Goal: Task Accomplishment & Management: Complete application form

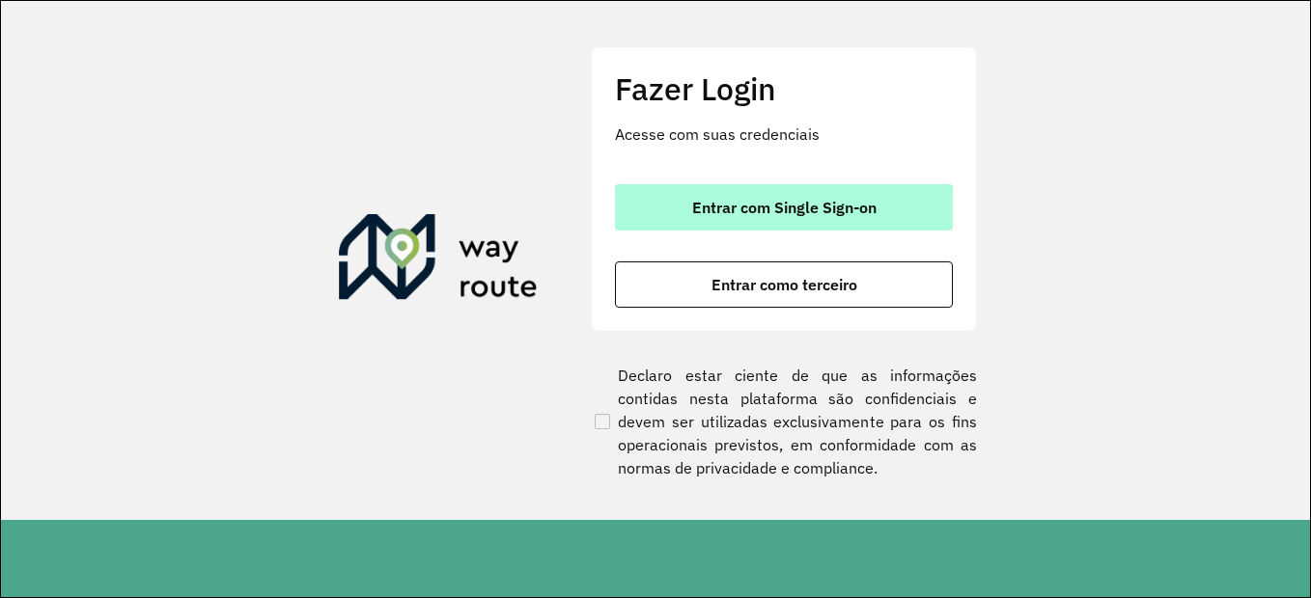
click at [809, 207] on span "Entrar com Single Sign-on" at bounding box center [784, 207] width 184 height 15
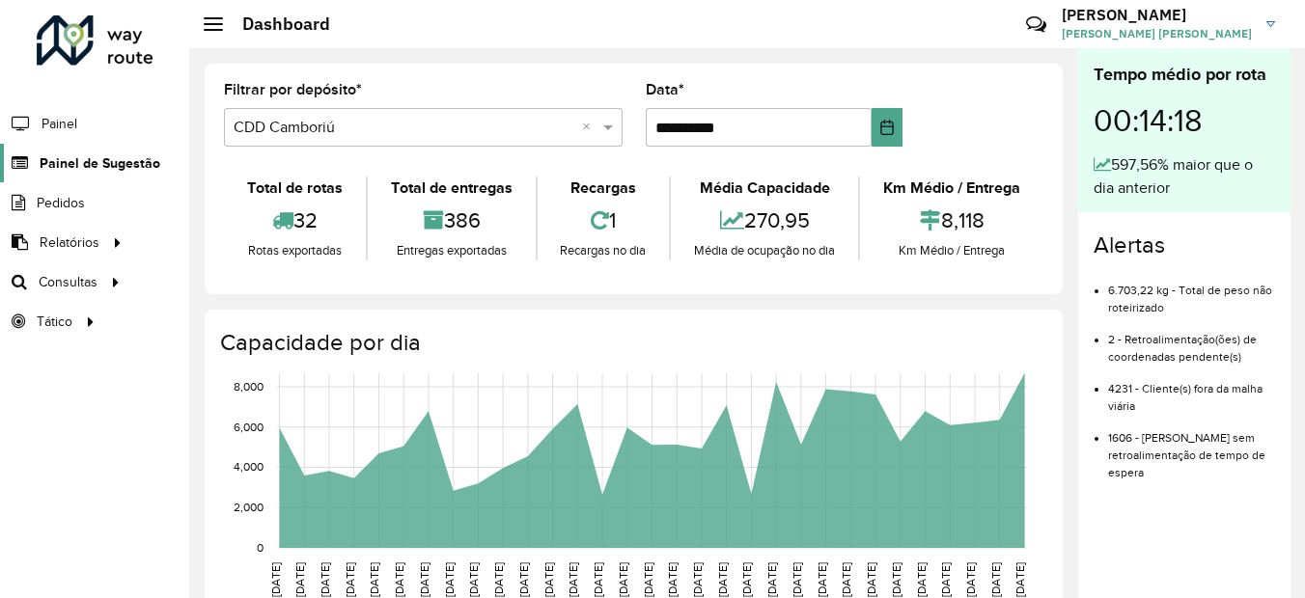
click at [104, 170] on span "Painel de Sugestão" at bounding box center [100, 163] width 121 height 20
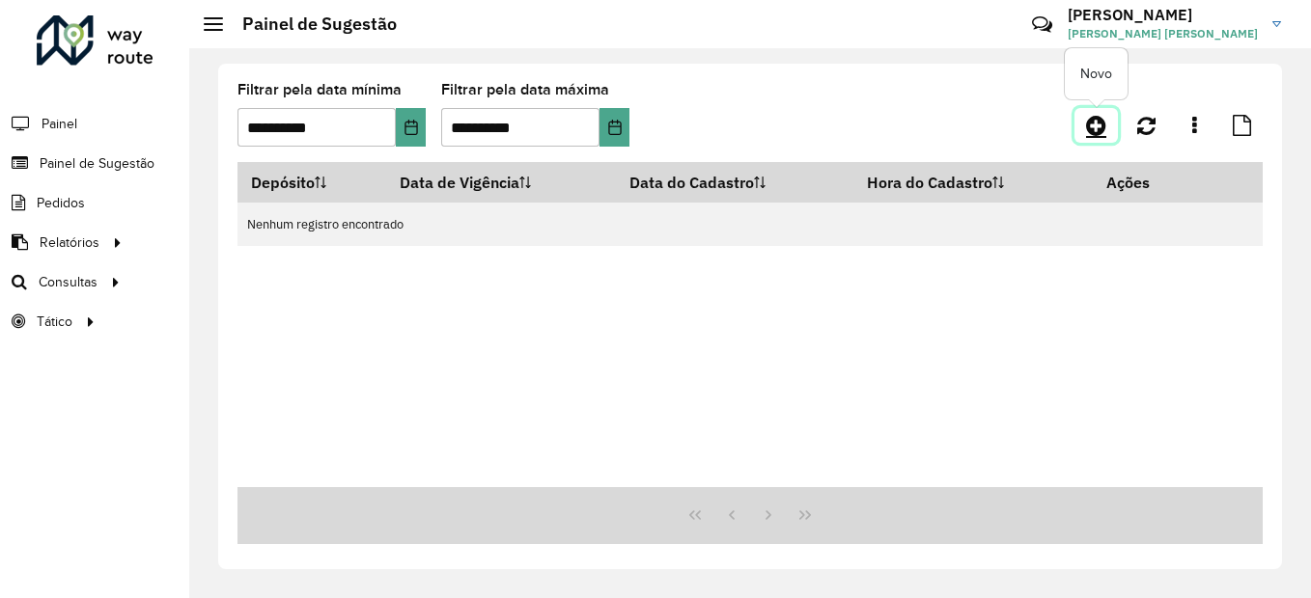
click at [1092, 118] on icon at bounding box center [1096, 125] width 20 height 23
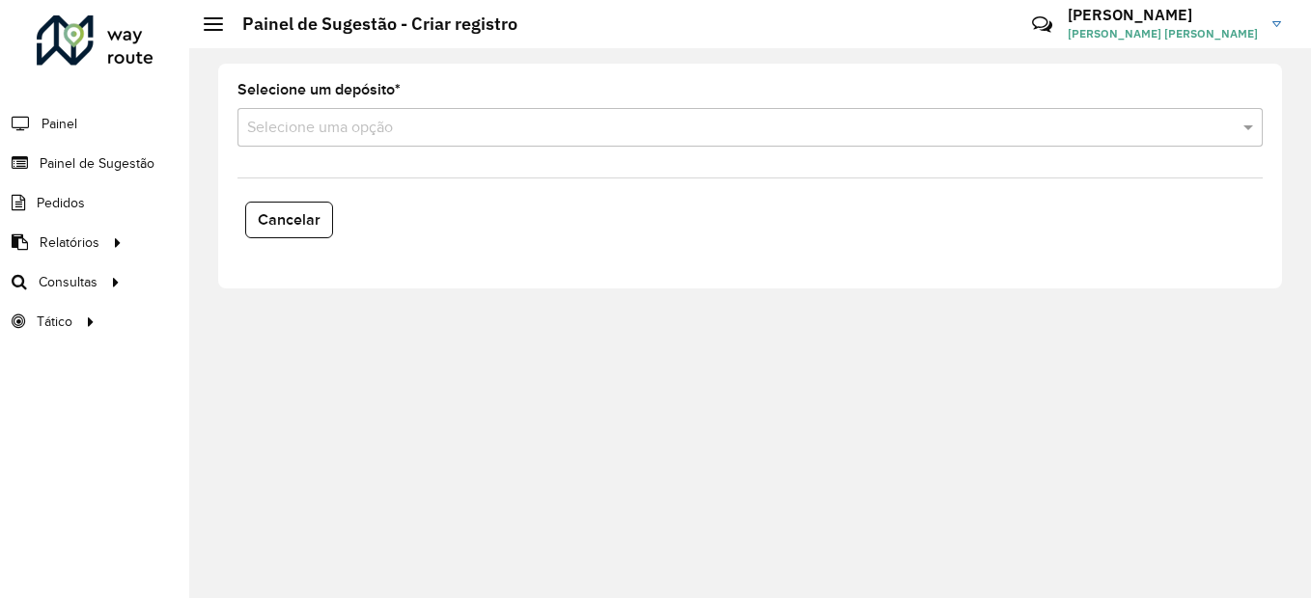
click at [299, 140] on div "Selecione uma opção" at bounding box center [749, 127] width 1025 height 39
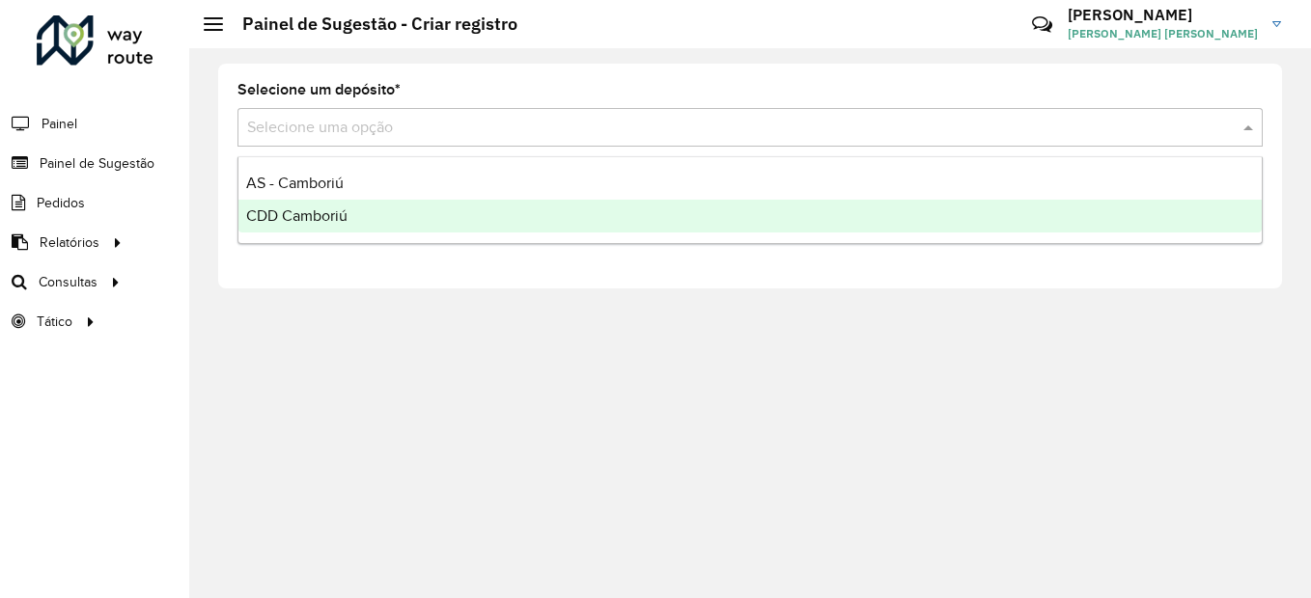
click at [325, 220] on span "CDD Camboriú" at bounding box center [296, 215] width 101 height 16
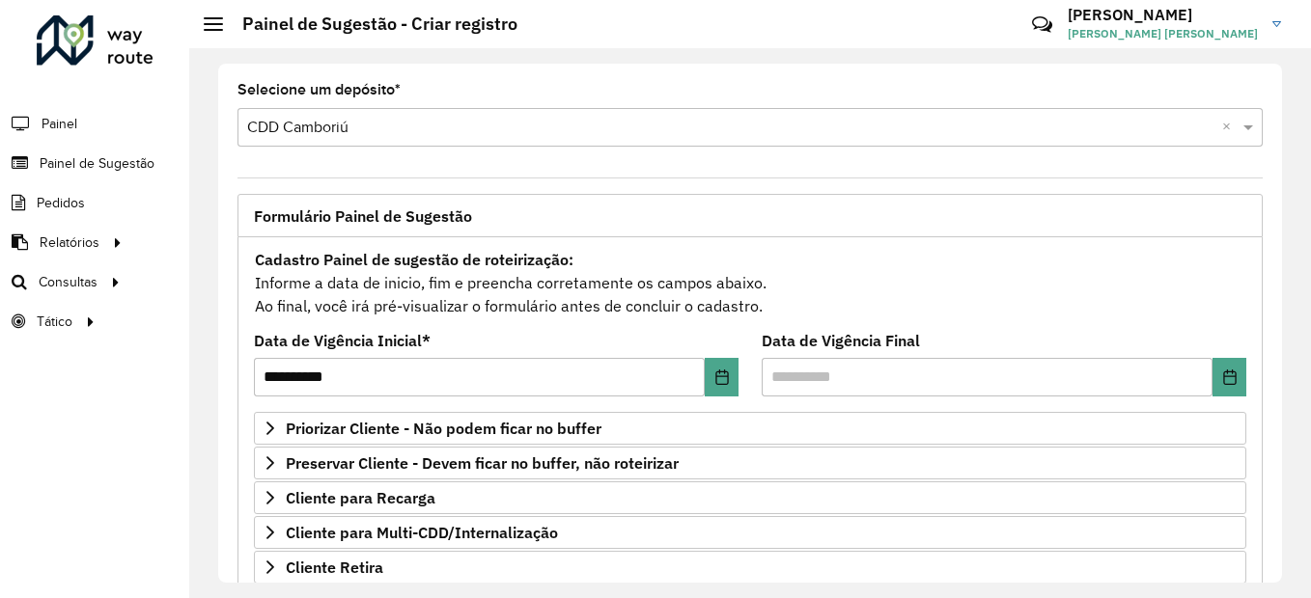
scroll to position [364, 0]
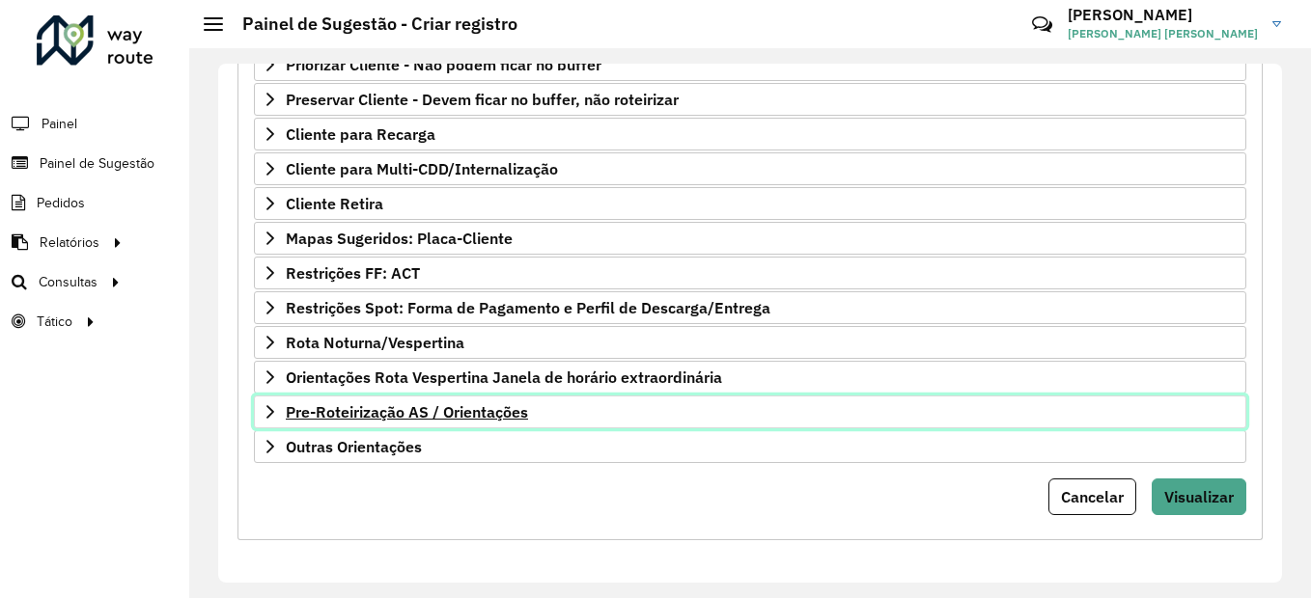
click at [425, 416] on span "Pre-Roteirização AS / Orientações" at bounding box center [407, 411] width 242 height 15
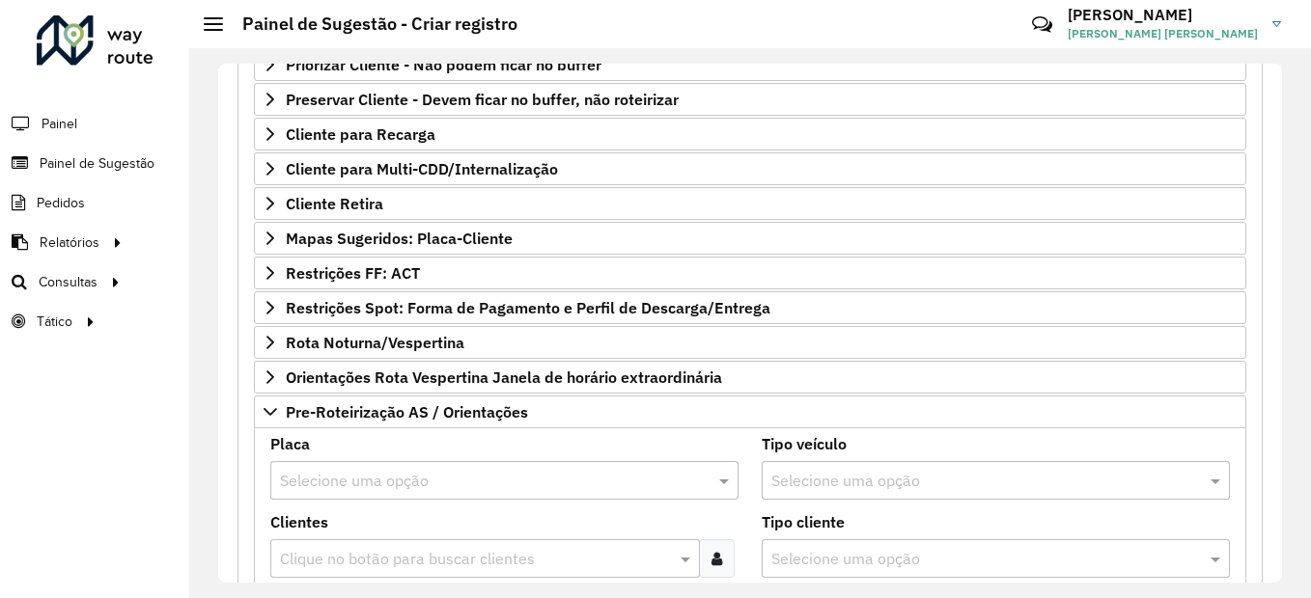
click at [437, 456] on div "Placa Selecione uma opção" at bounding box center [504, 468] width 468 height 63
click at [437, 473] on input "text" at bounding box center [485, 481] width 410 height 23
type input "*"
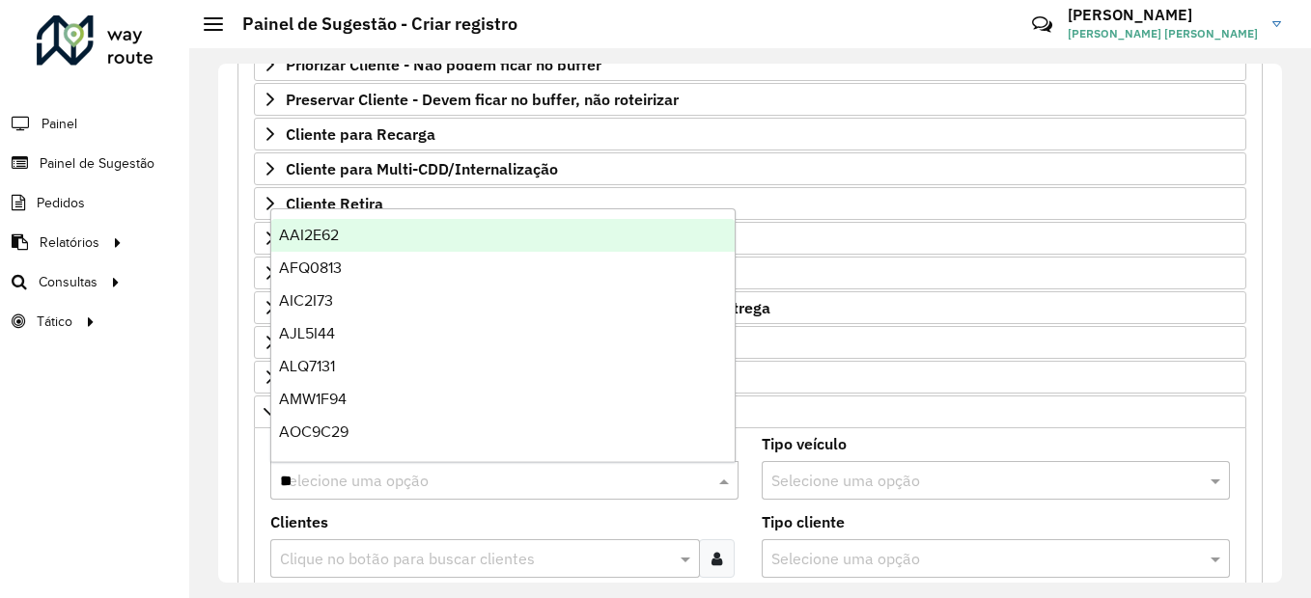
type input "***"
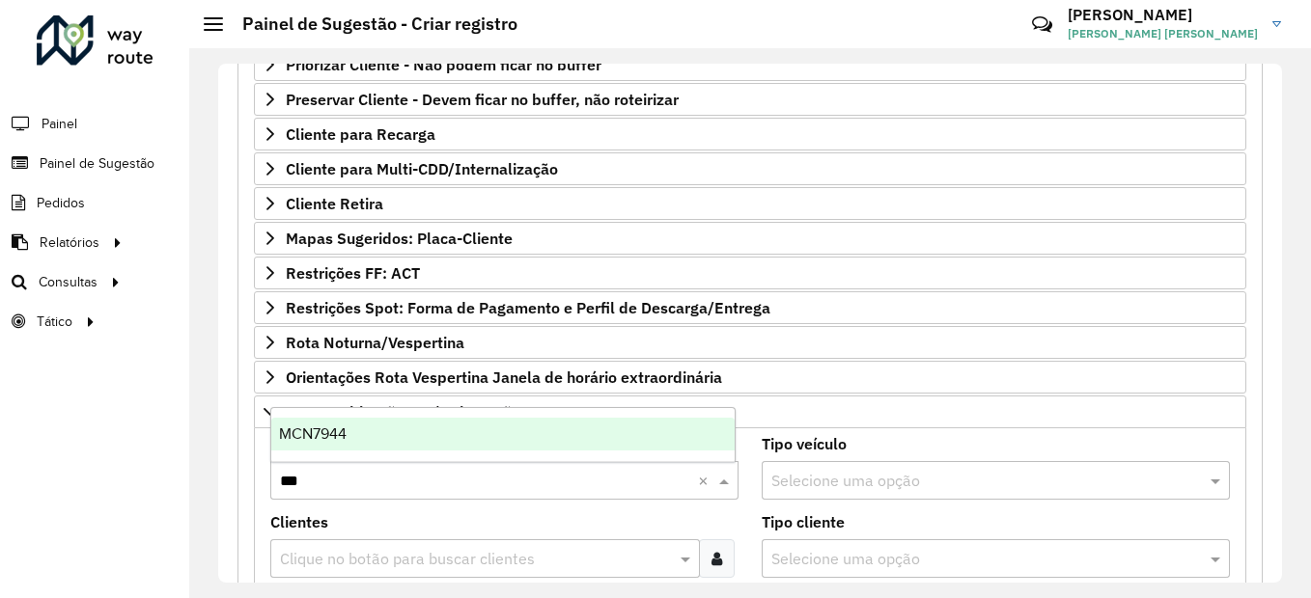
click at [447, 427] on div "MCN7944" at bounding box center [502, 434] width 463 height 33
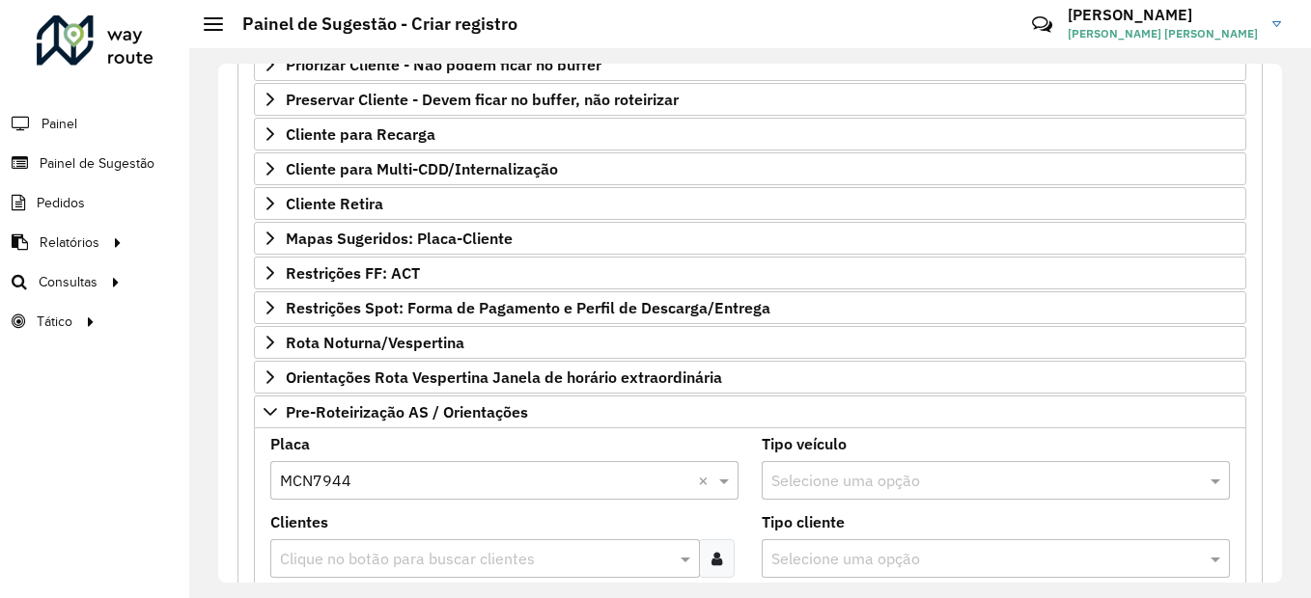
scroll to position [557, 0]
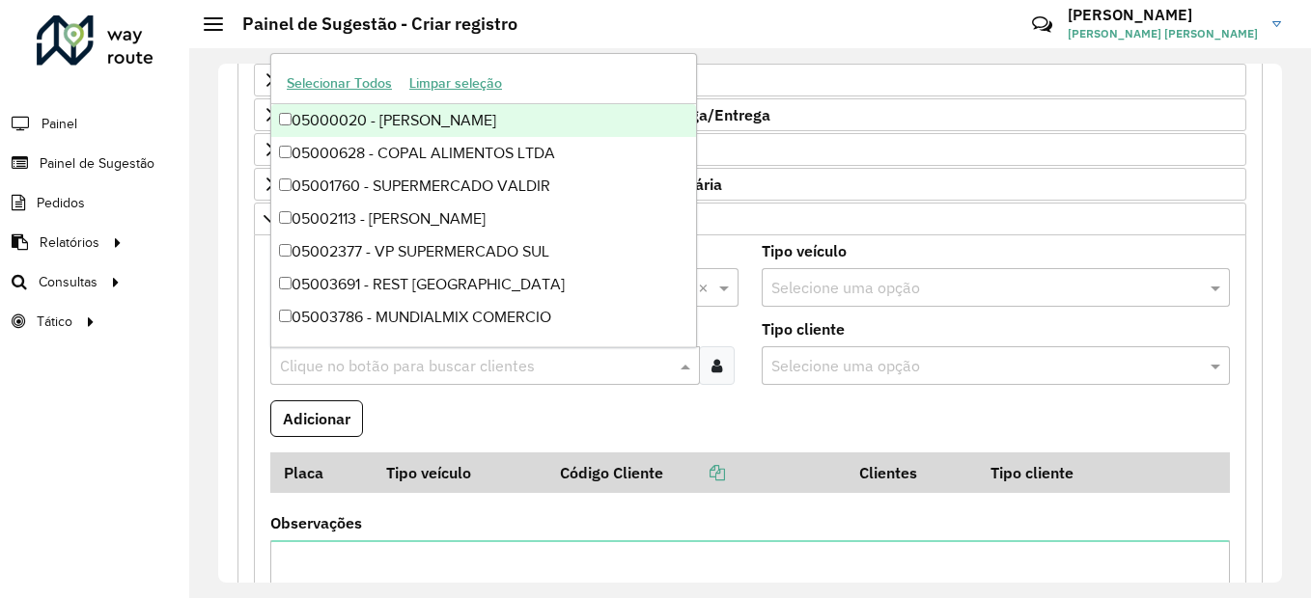
click at [470, 369] on input "text" at bounding box center [475, 366] width 400 height 23
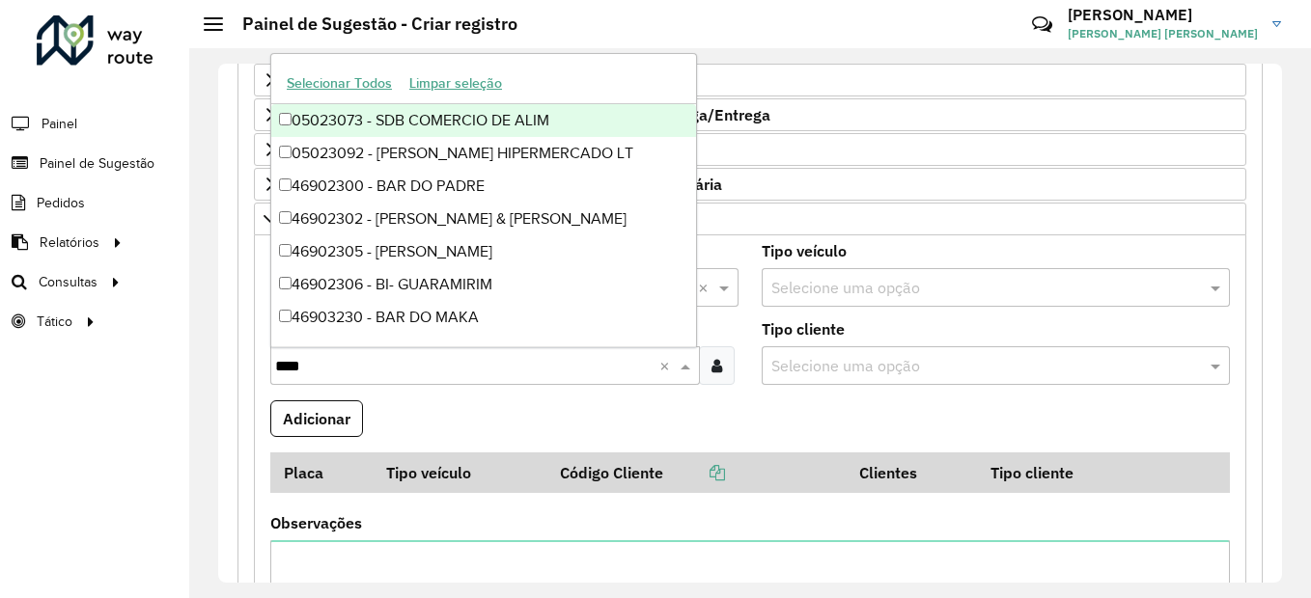
type input "*****"
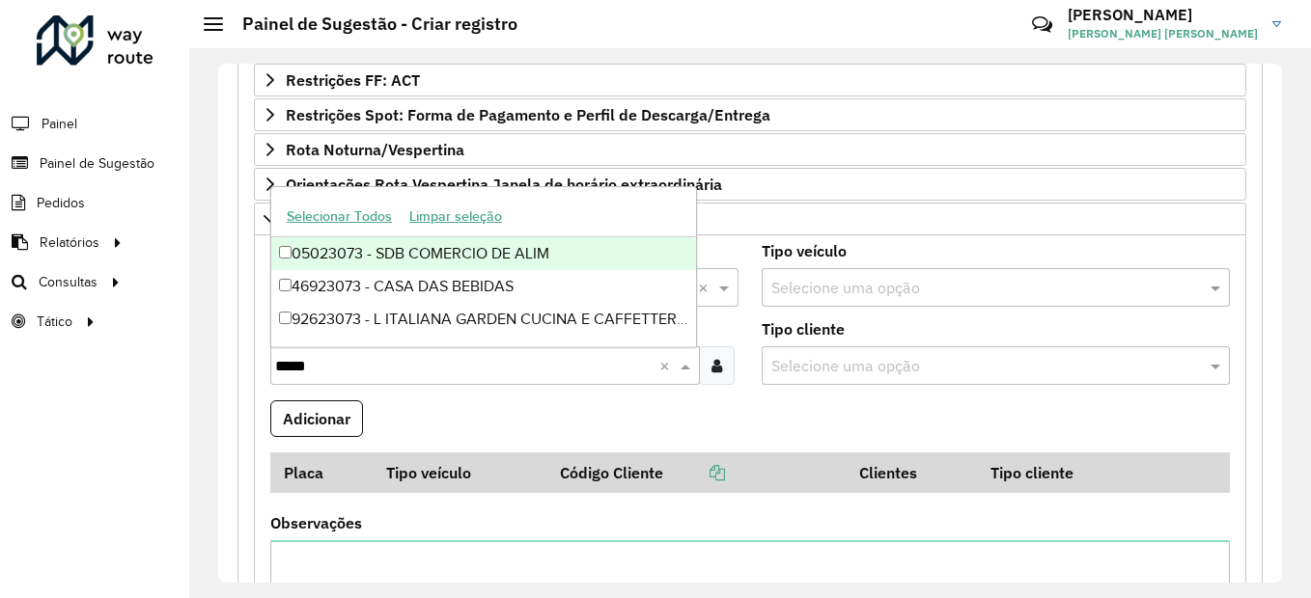
click at [469, 265] on div "05023073 - SDB COMERCIO DE ALIM" at bounding box center [483, 253] width 425 height 33
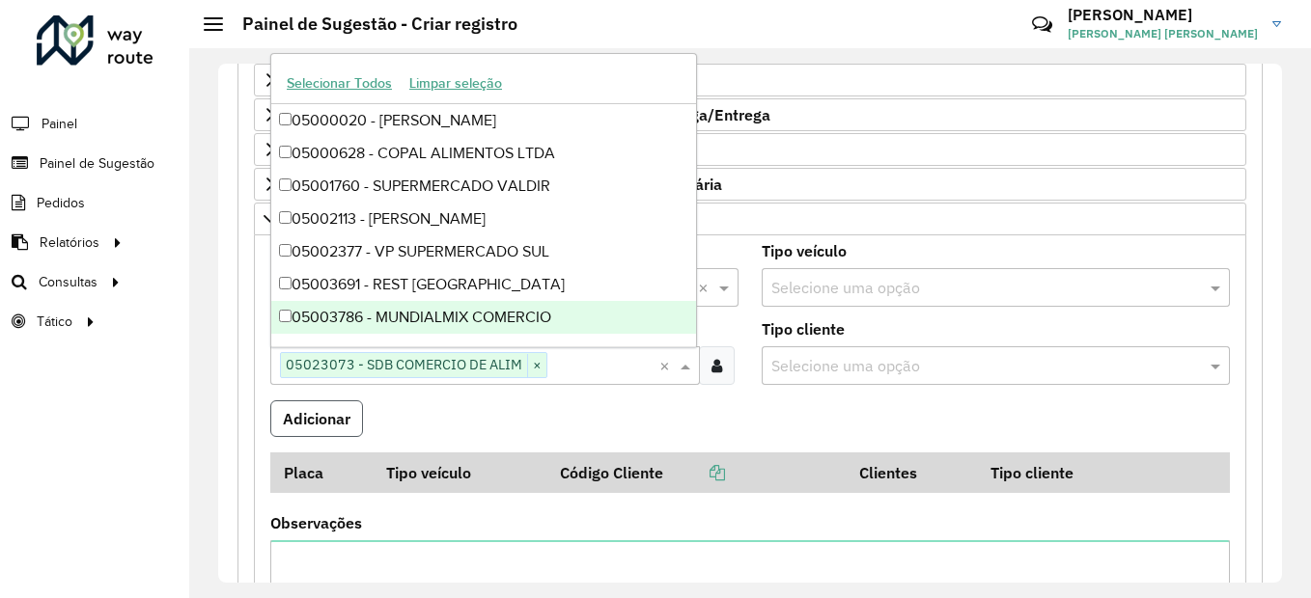
click at [299, 425] on button "Adicionar" at bounding box center [316, 418] width 93 height 37
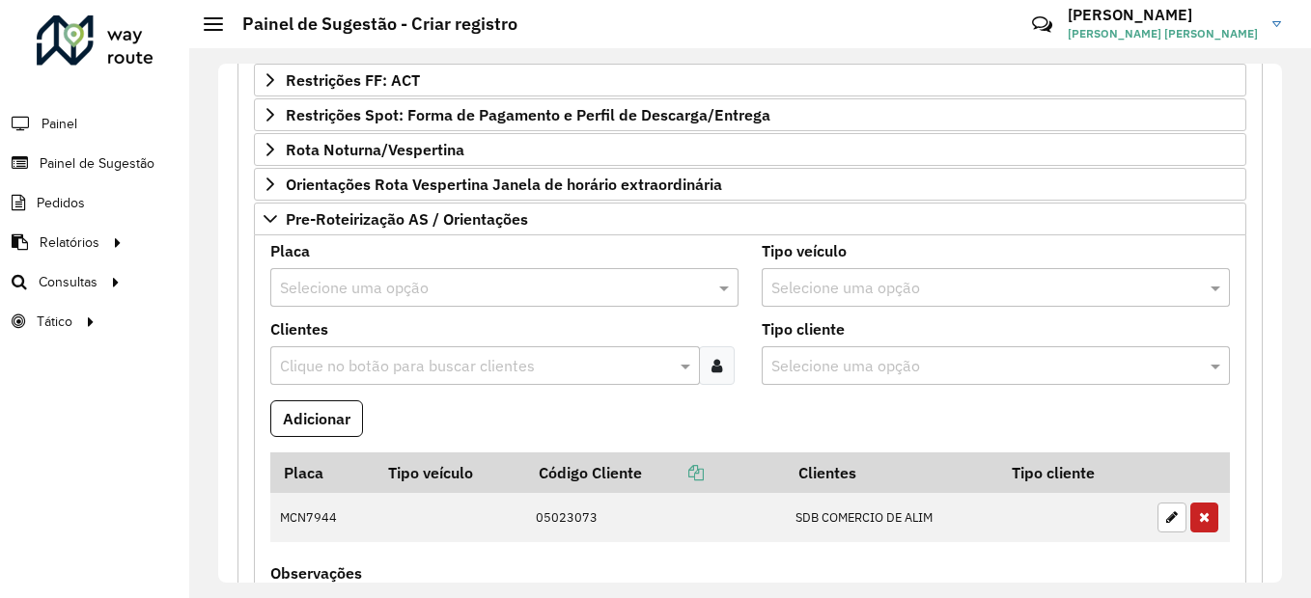
click at [495, 297] on input "text" at bounding box center [485, 288] width 410 height 23
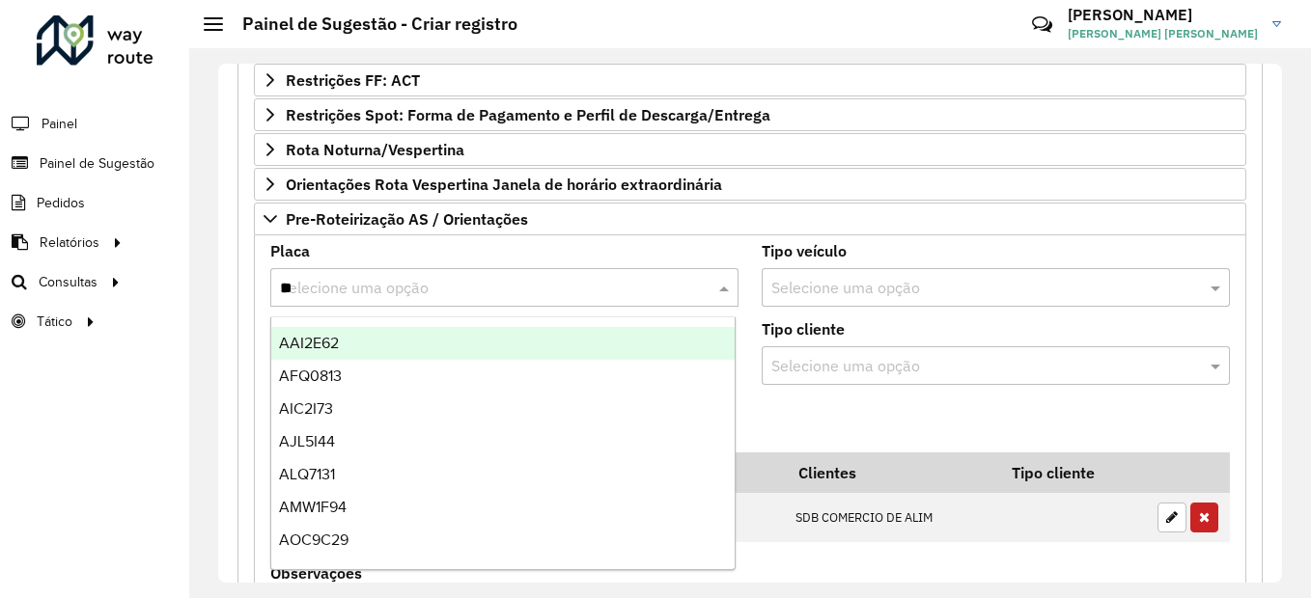
type input "***"
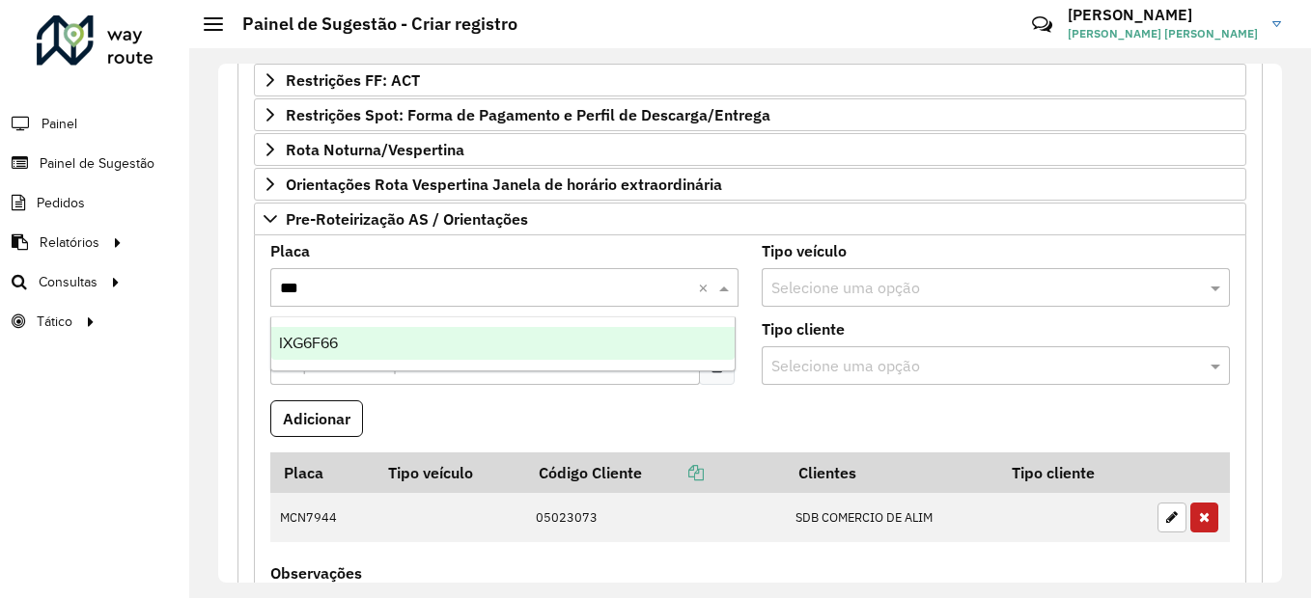
click at [493, 364] on ng-dropdown-panel "IXG6F66" at bounding box center [502, 344] width 465 height 55
click at [493, 344] on div "IXG6F66" at bounding box center [502, 343] width 463 height 33
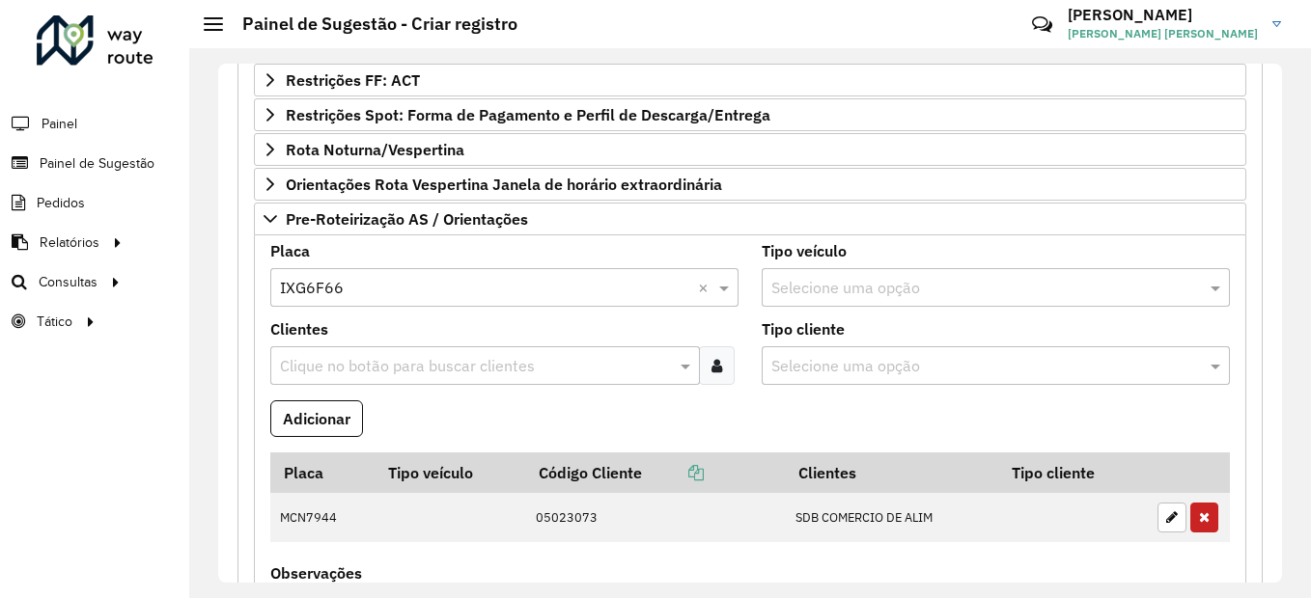
click at [498, 356] on input "text" at bounding box center [475, 366] width 400 height 23
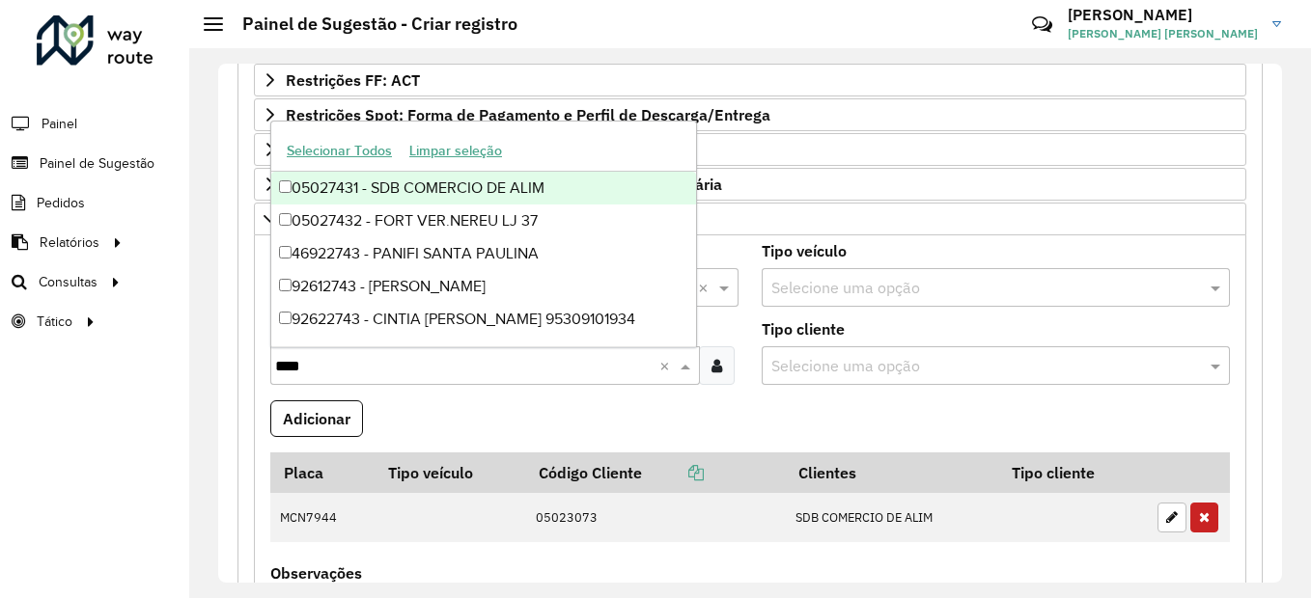
type input "*****"
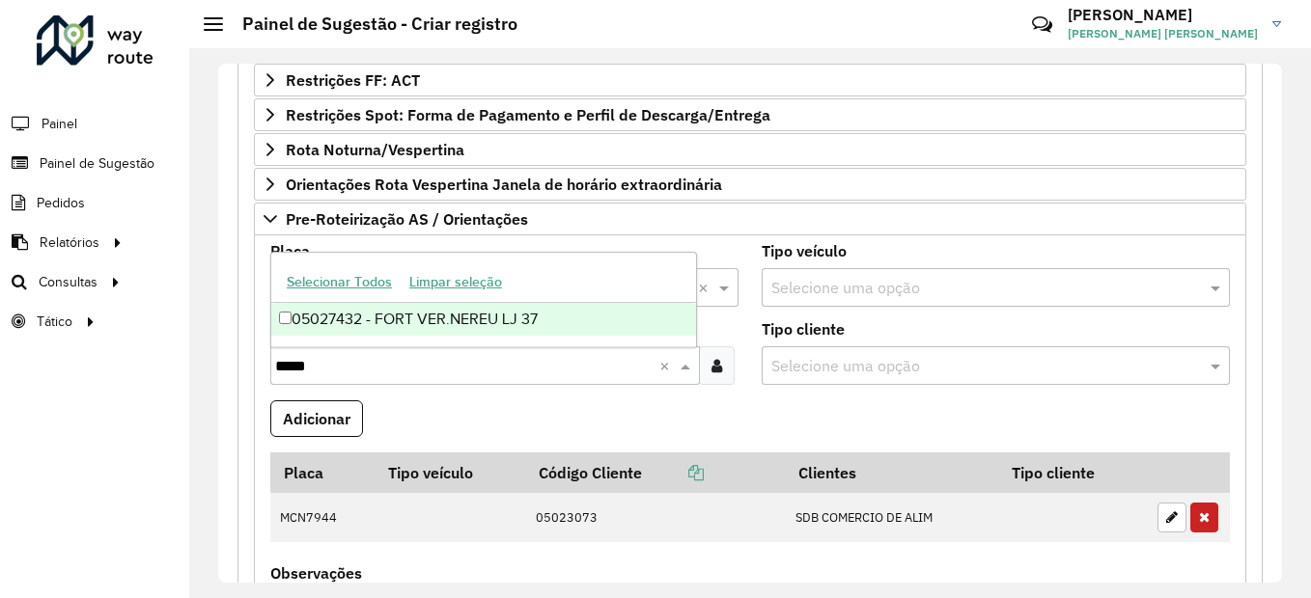
click at [407, 315] on div "05027432 - FORT VER.NEREU LJ 37" at bounding box center [483, 319] width 425 height 33
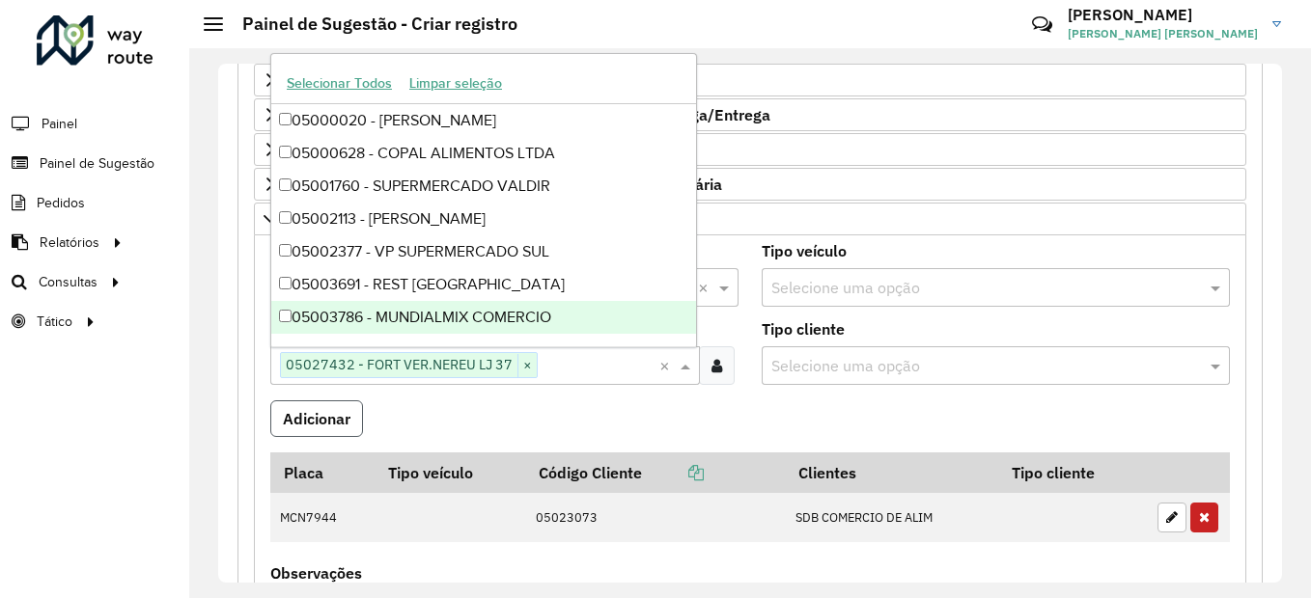
click at [328, 423] on button "Adicionar" at bounding box center [316, 418] width 93 height 37
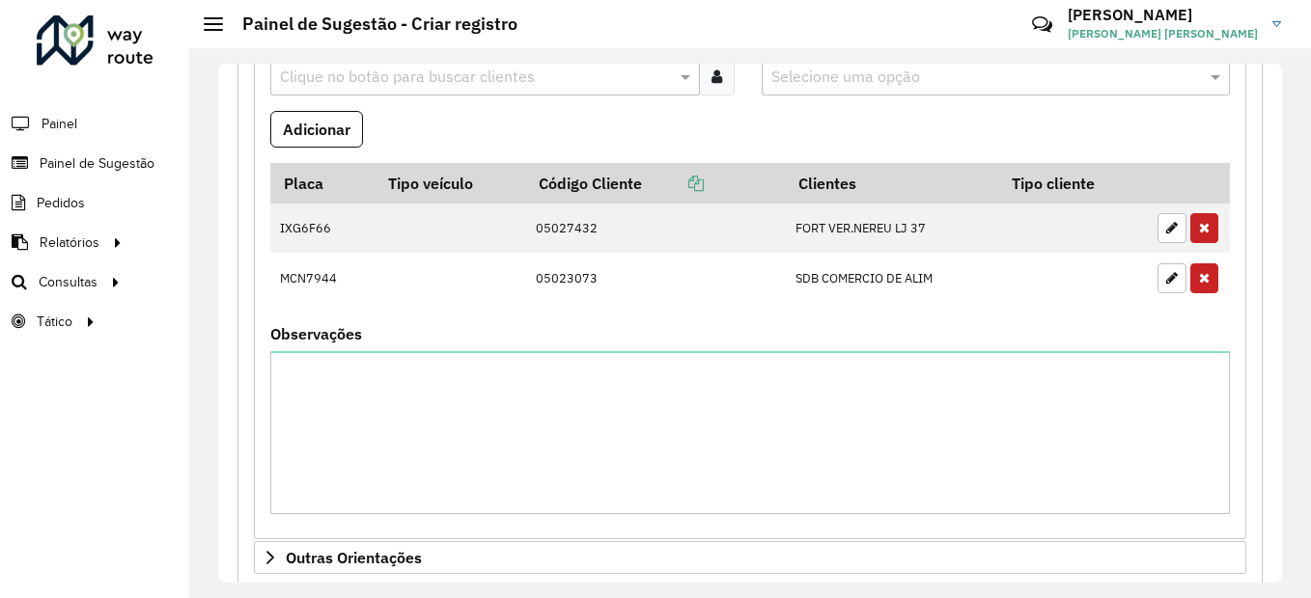
scroll to position [957, 0]
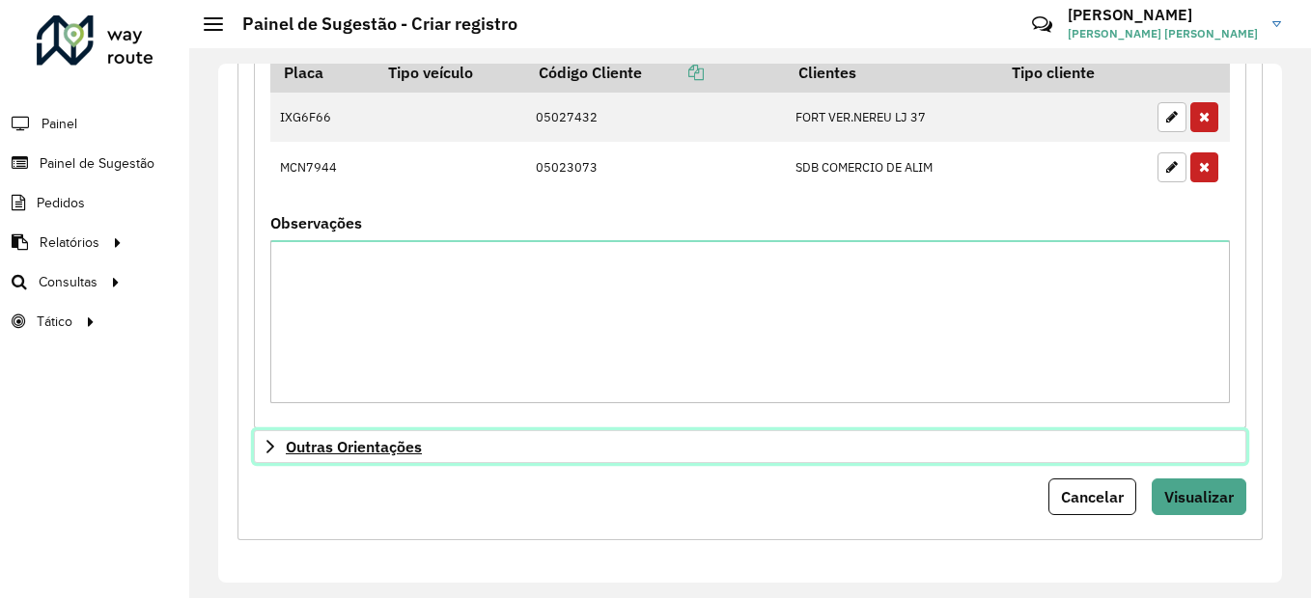
click at [367, 442] on span "Outras Orientações" at bounding box center [354, 446] width 136 height 15
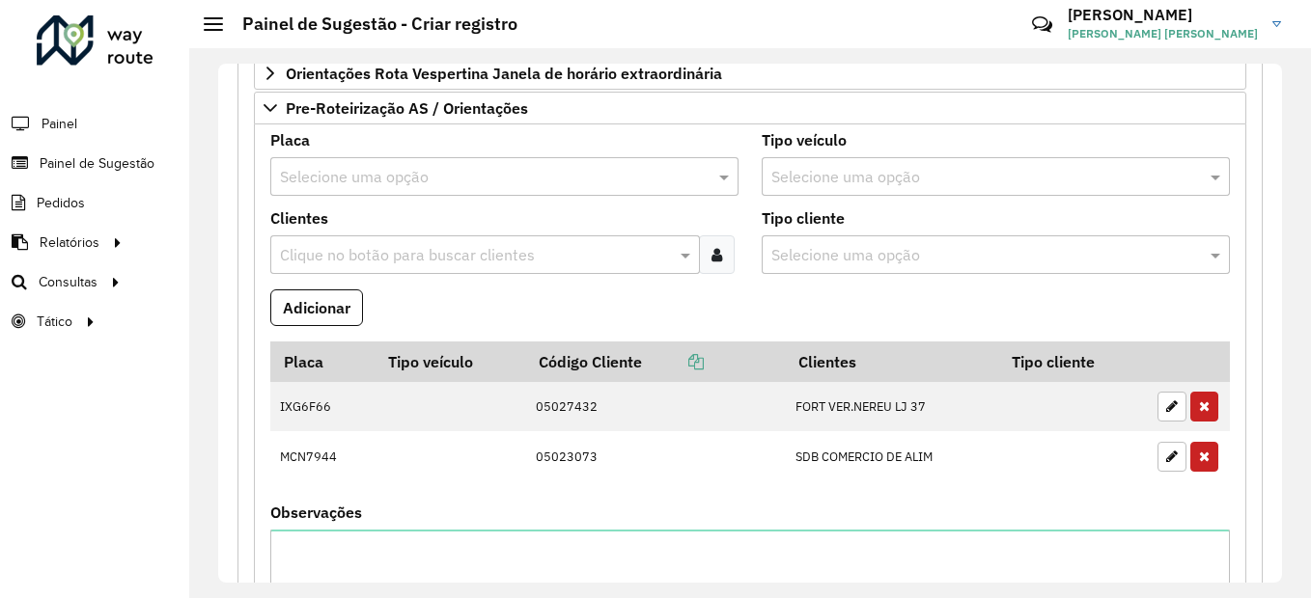
scroll to position [1178, 0]
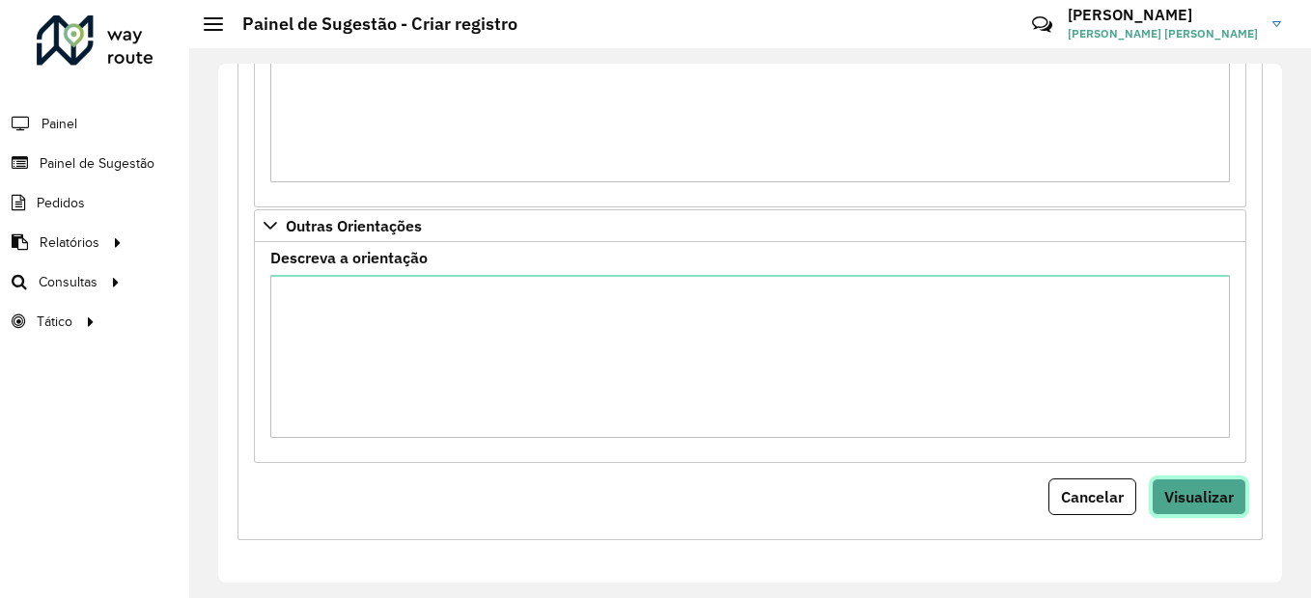
click at [1176, 501] on span "Visualizar" at bounding box center [1198, 496] width 69 height 19
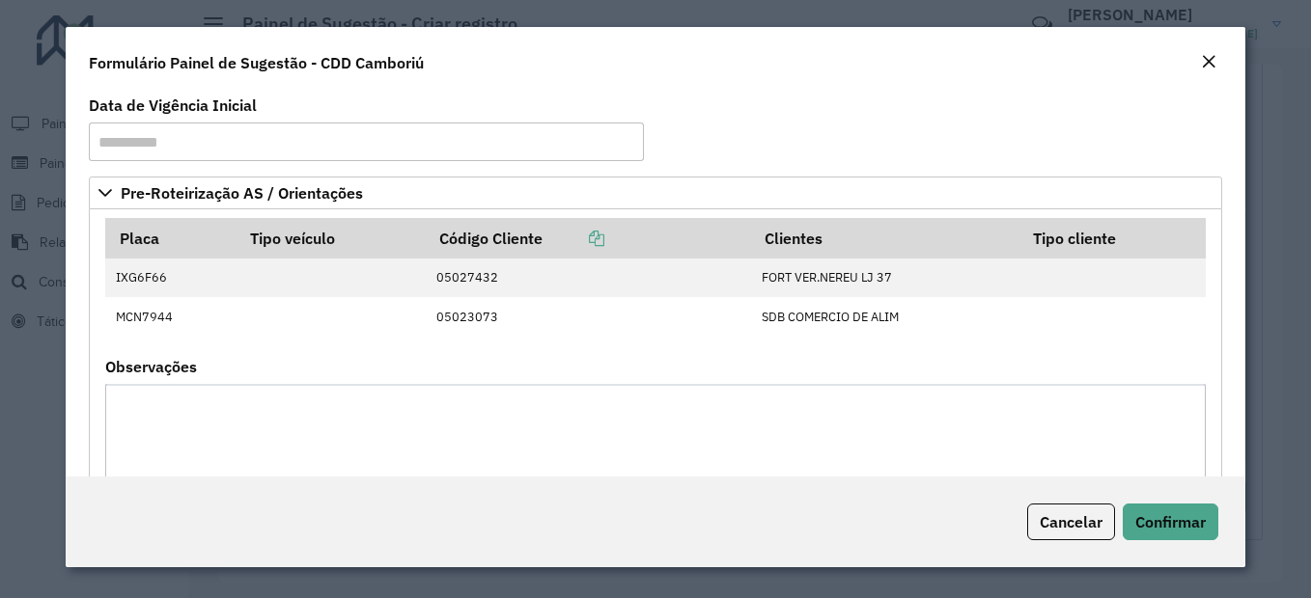
scroll to position [121, 0]
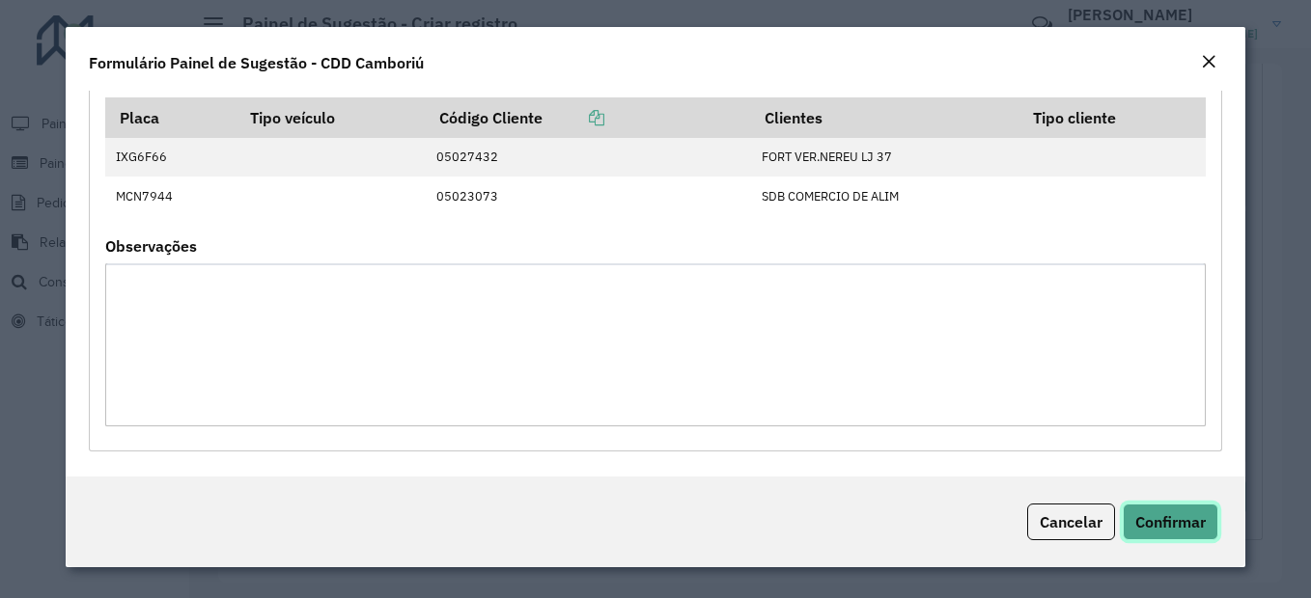
click at [1177, 517] on span "Confirmar" at bounding box center [1170, 521] width 70 height 19
